Goal: Navigation & Orientation: Find specific page/section

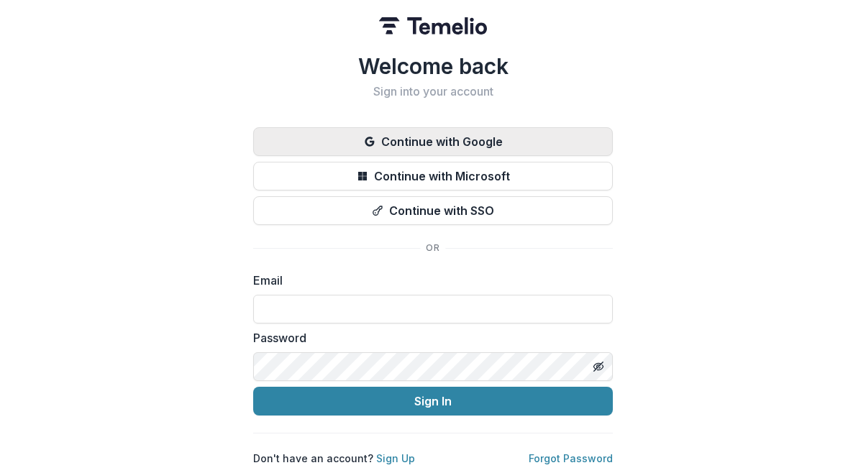
click at [473, 134] on button "Continue with Google" at bounding box center [433, 141] width 360 height 29
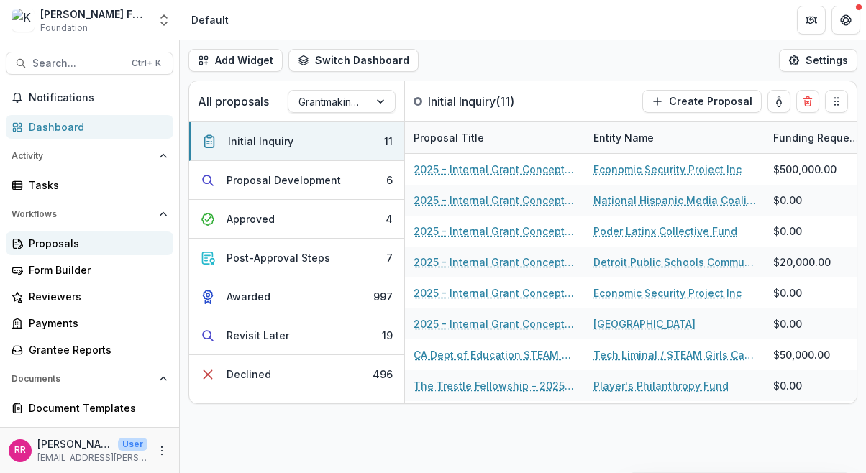
click at [61, 245] on div "Proposals" at bounding box center [95, 243] width 133 height 15
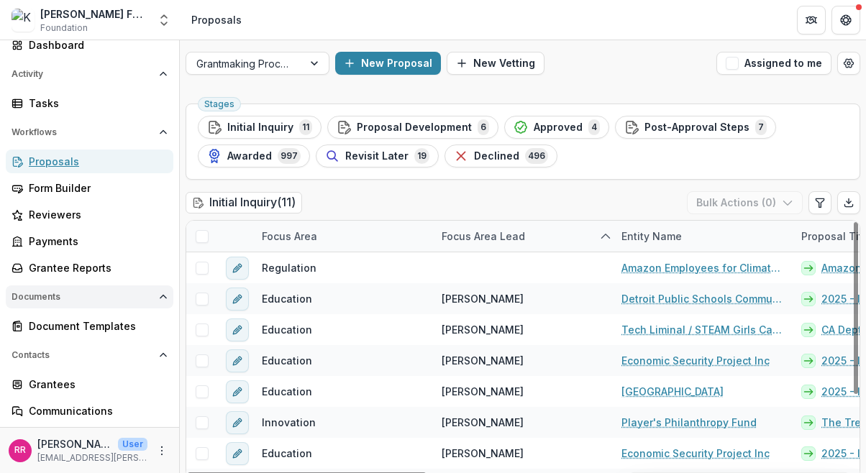
scroll to position [83, 0]
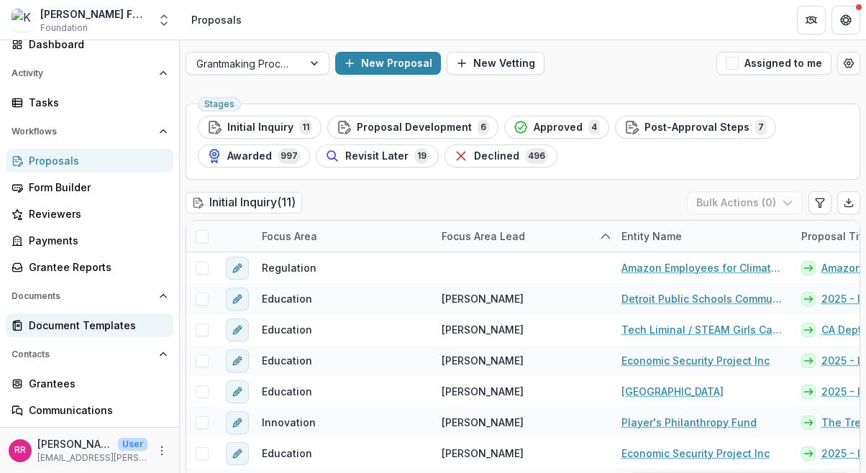
click at [101, 323] on div "Document Templates" at bounding box center [95, 325] width 133 height 15
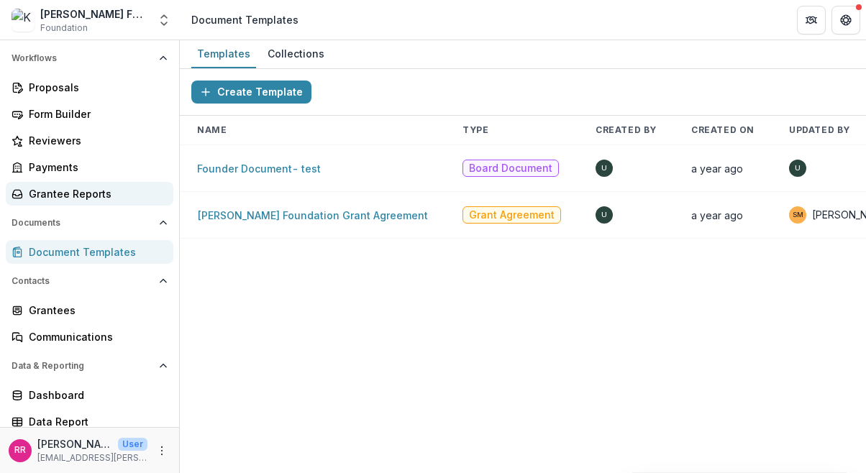
scroll to position [162, 0]
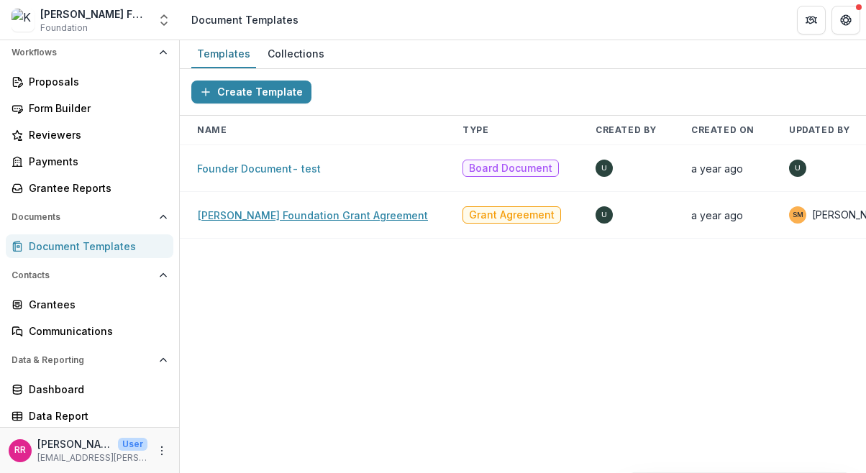
click at [263, 216] on link "Kapor Foundation Grant Agreement" at bounding box center [312, 215] width 231 height 12
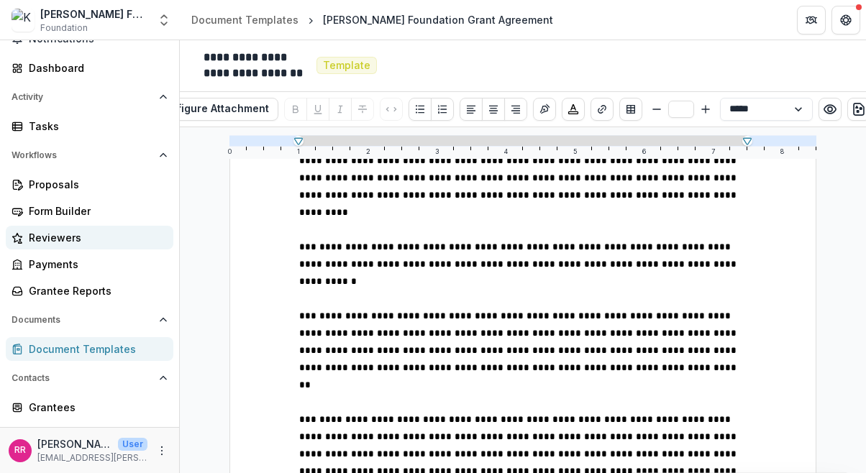
scroll to position [162, 0]
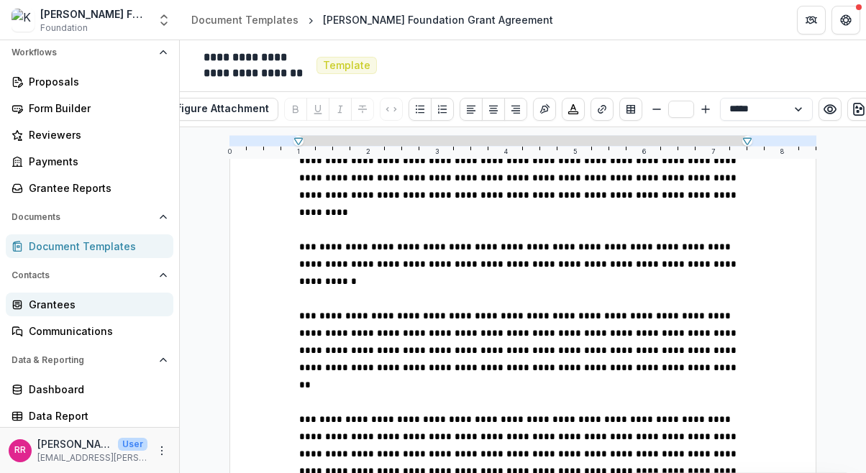
click at [63, 311] on div "Grantees" at bounding box center [95, 304] width 133 height 15
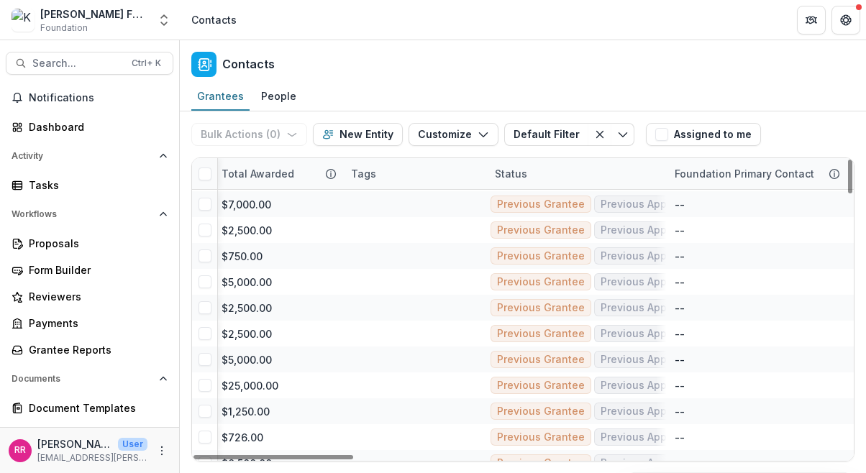
scroll to position [162, 0]
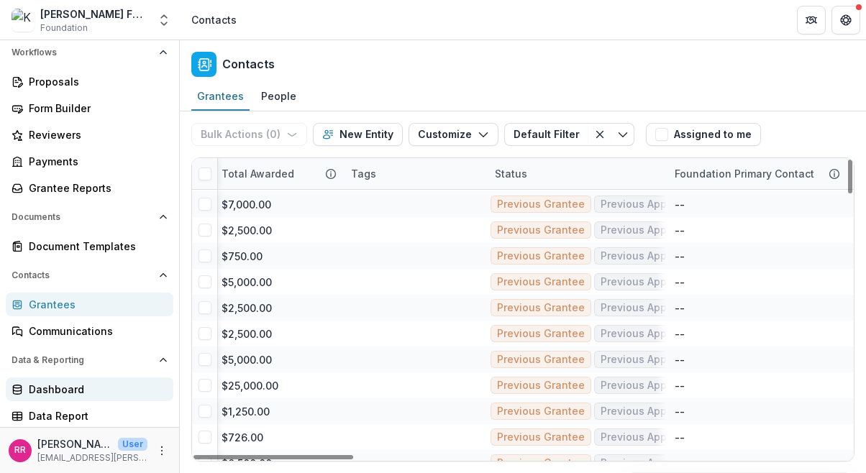
drag, startPoint x: 610, startPoint y: 306, endPoint x: 52, endPoint y: 383, distance: 563.3
click at [52, 383] on div "Dashboard" at bounding box center [95, 389] width 133 height 15
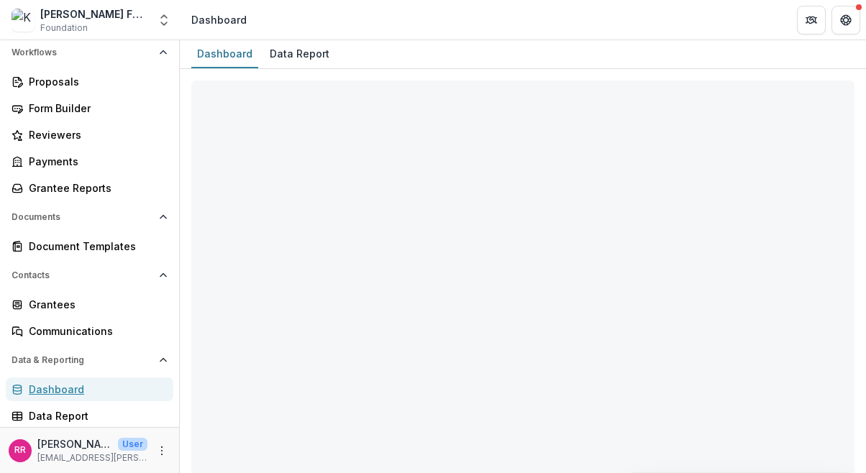
select select "**********"
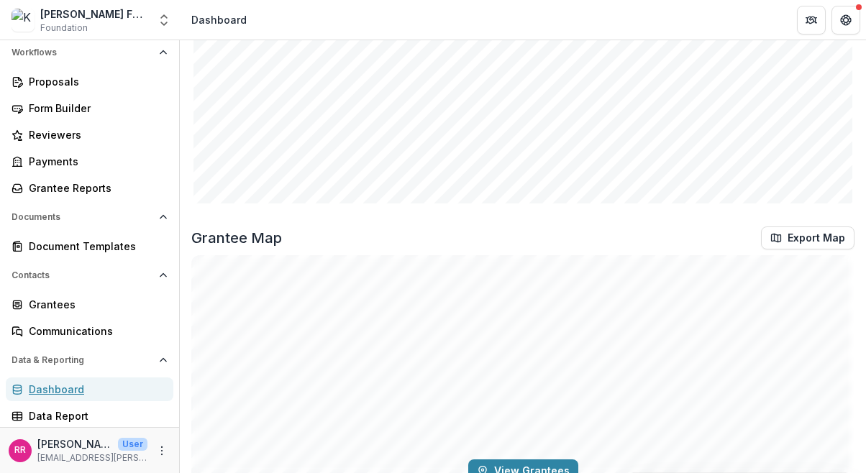
scroll to position [1885, 0]
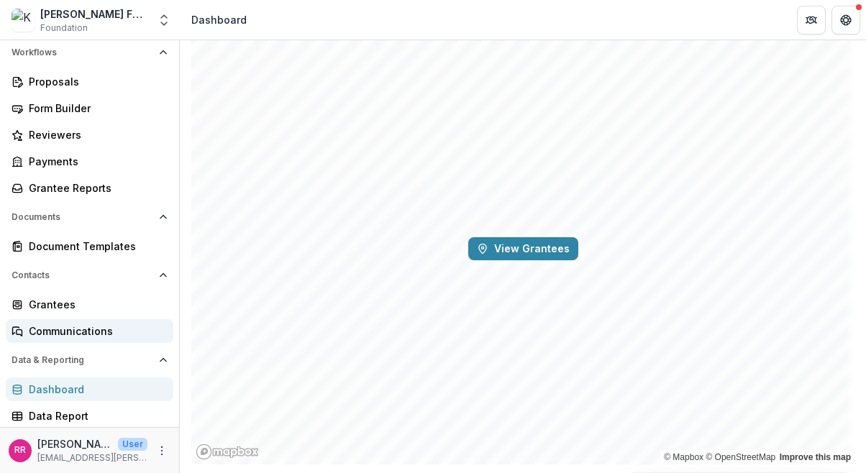
click at [46, 333] on div "Communications" at bounding box center [95, 331] width 133 height 15
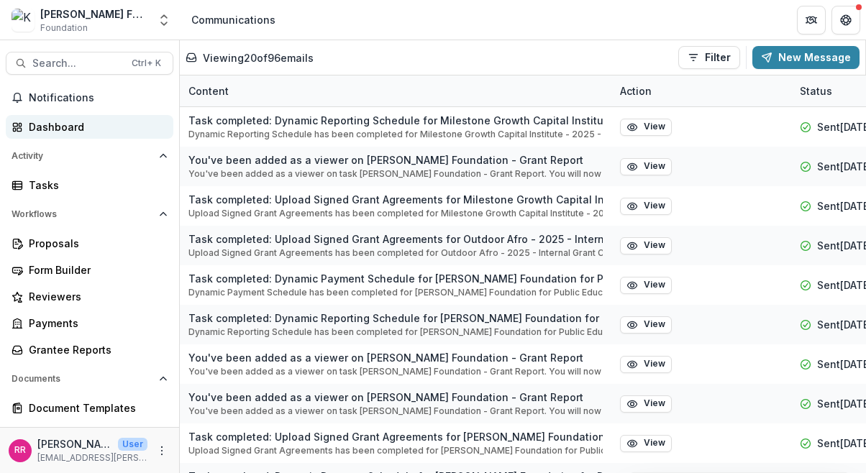
click at [52, 125] on div "Dashboard" at bounding box center [95, 126] width 133 height 15
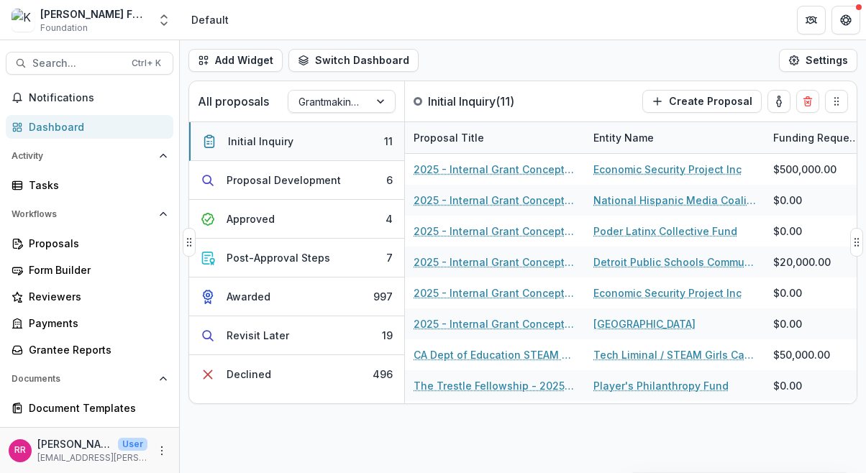
click at [331, 134] on button "Initial Inquiry 11" at bounding box center [296, 141] width 215 height 39
